Goal: Information Seeking & Learning: Learn about a topic

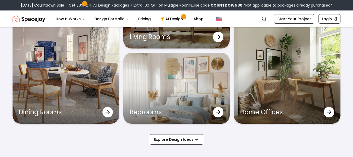
scroll to position [1623, 0]
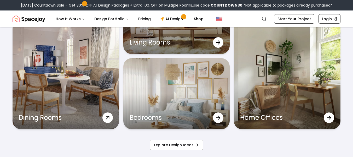
click at [50, 112] on div "Dining Rooms" at bounding box center [66, 117] width 107 height 23
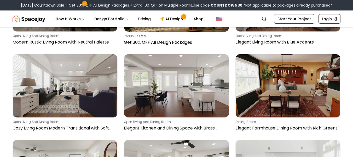
scroll to position [528, 0]
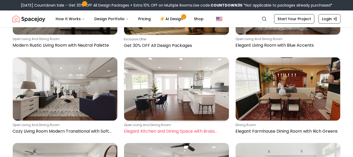
click at [159, 93] on img at bounding box center [176, 88] width 105 height 63
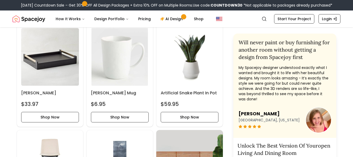
scroll to position [645, 0]
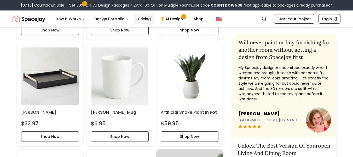
click at [144, 17] on link "Pricing" at bounding box center [144, 19] width 21 height 10
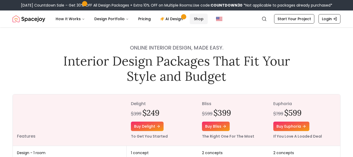
click at [198, 20] on link "Shop" at bounding box center [199, 19] width 18 height 10
